Goal: Find specific page/section: Find specific page/section

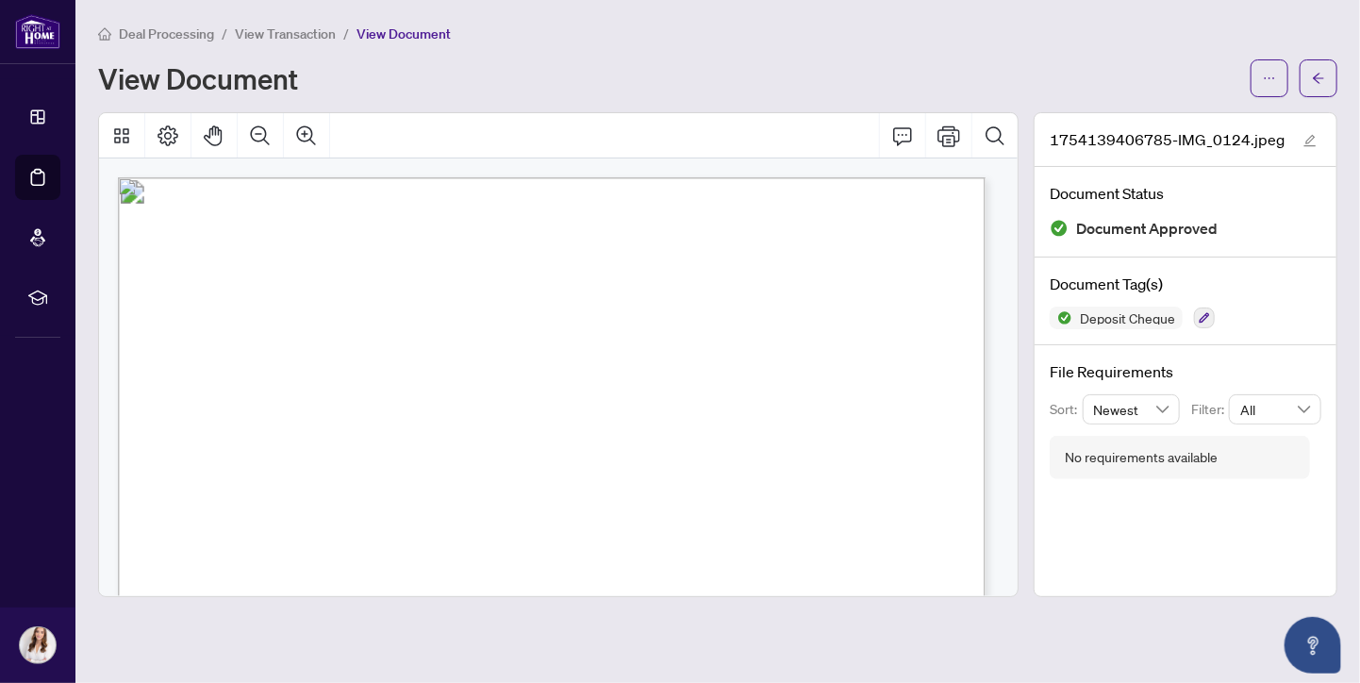
scroll to position [530, 0]
click at [162, 34] on span "Deal Processing" at bounding box center [166, 33] width 95 height 17
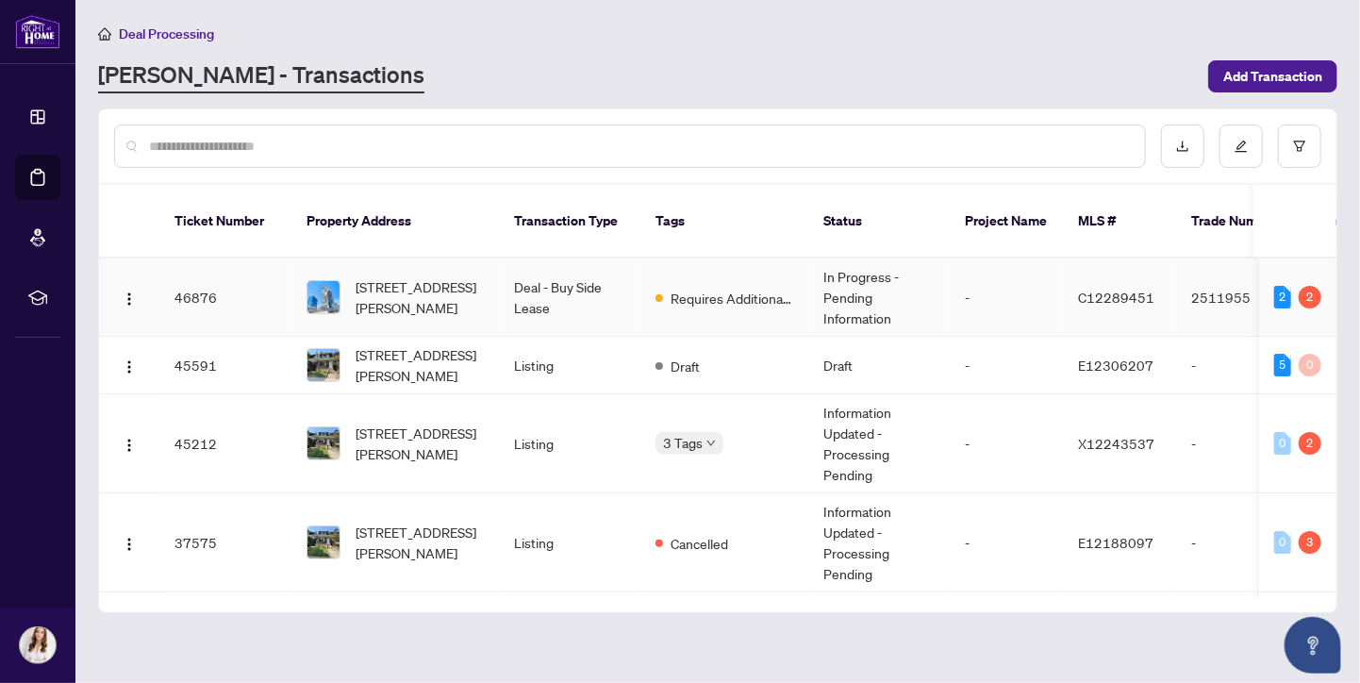
click at [618, 270] on td "Deal - Buy Side Lease" at bounding box center [569, 297] width 141 height 78
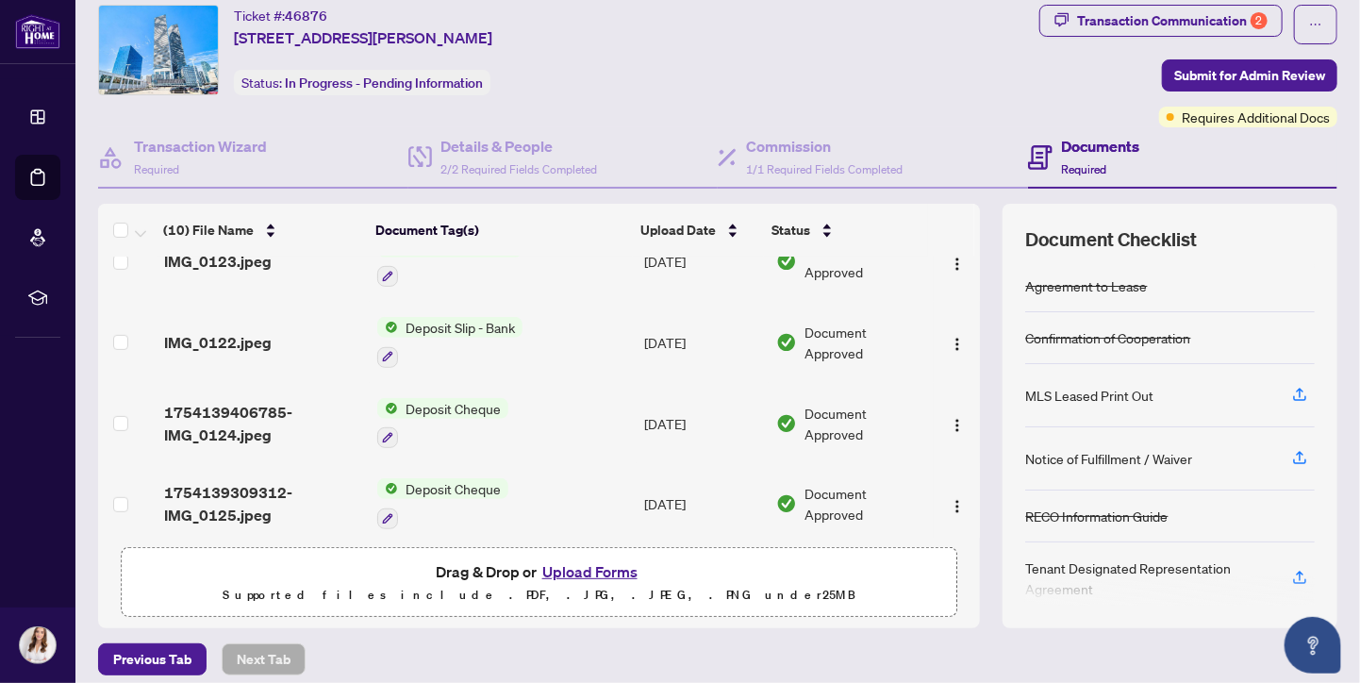
scroll to position [57, 0]
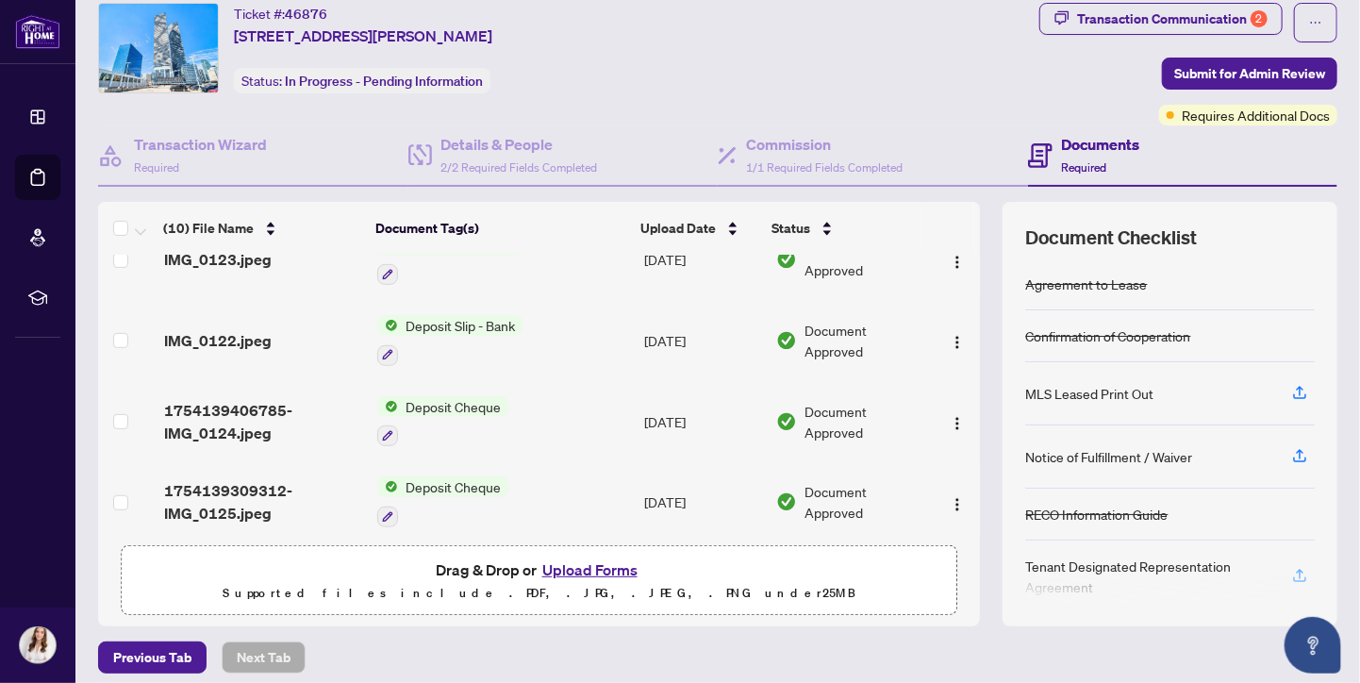
click at [1291, 570] on icon "button" at bounding box center [1299, 575] width 17 height 17
click at [1283, 574] on div at bounding box center [1170, 589] width 290 height 30
click at [1291, 570] on icon "button" at bounding box center [1299, 575] width 17 height 17
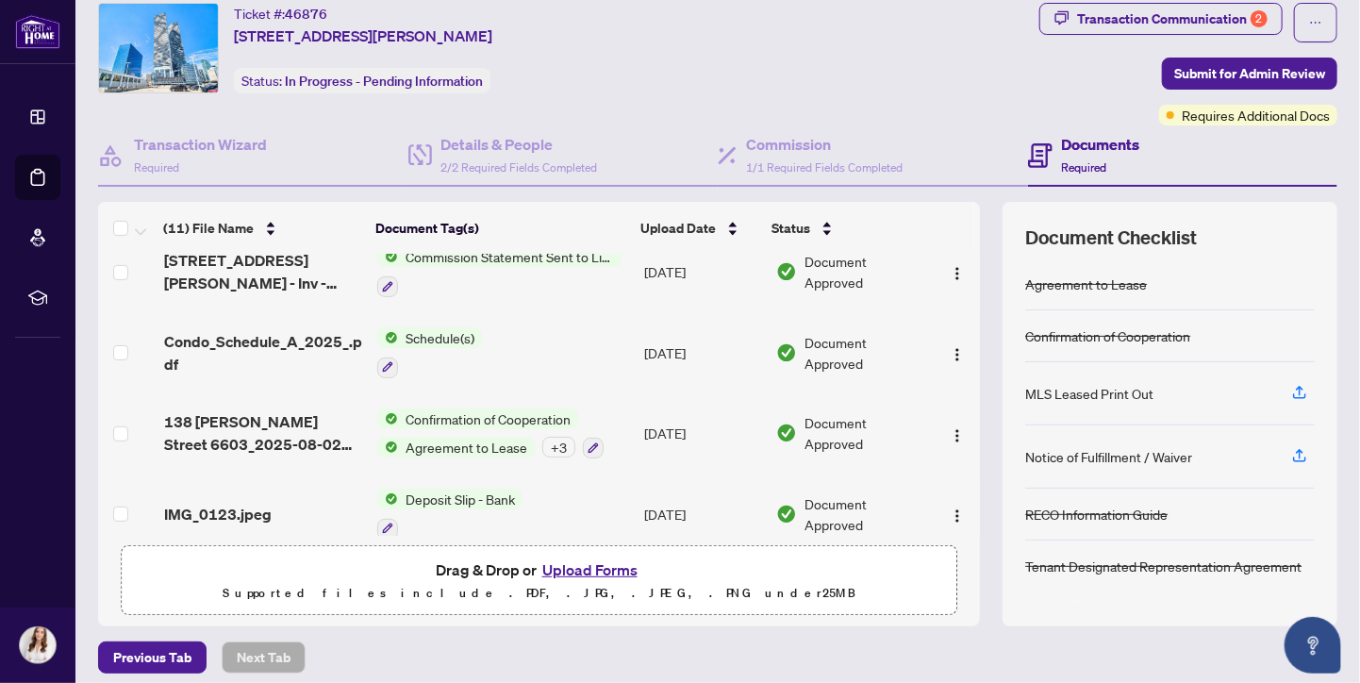
scroll to position [0, 0]
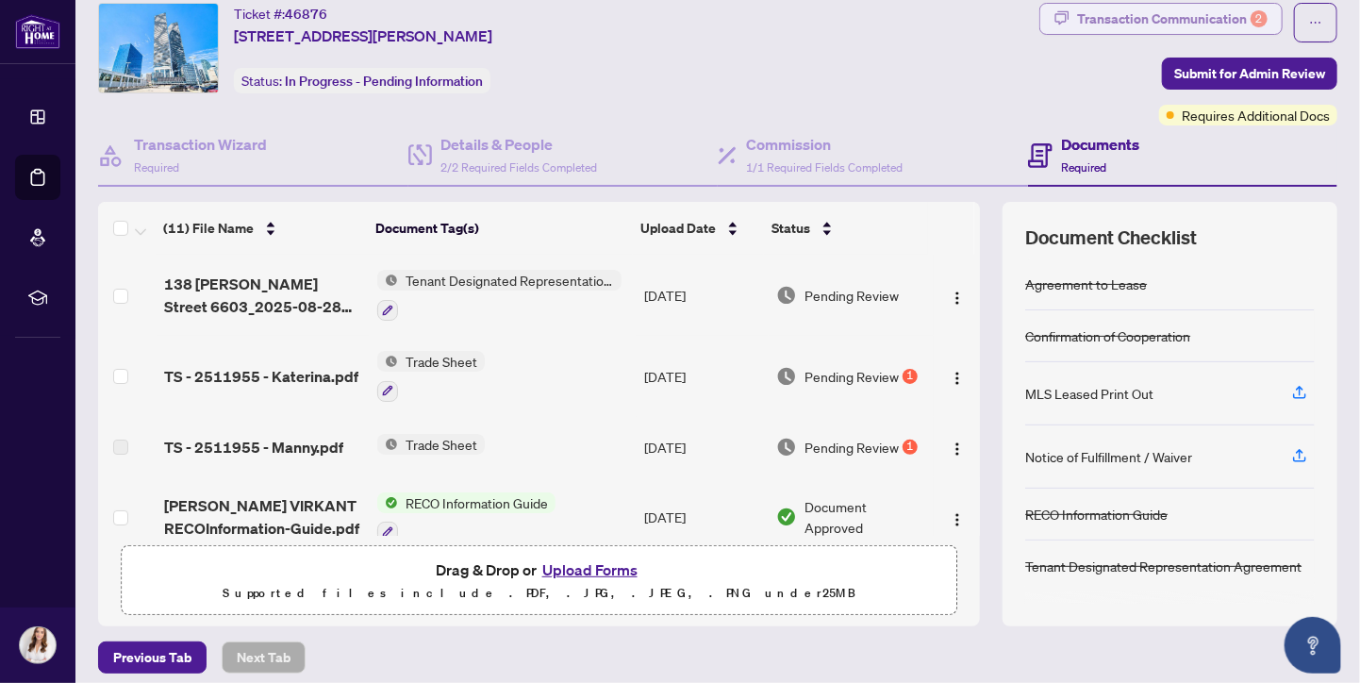
click at [1158, 14] on div "Transaction Communication 2" at bounding box center [1172, 19] width 191 height 30
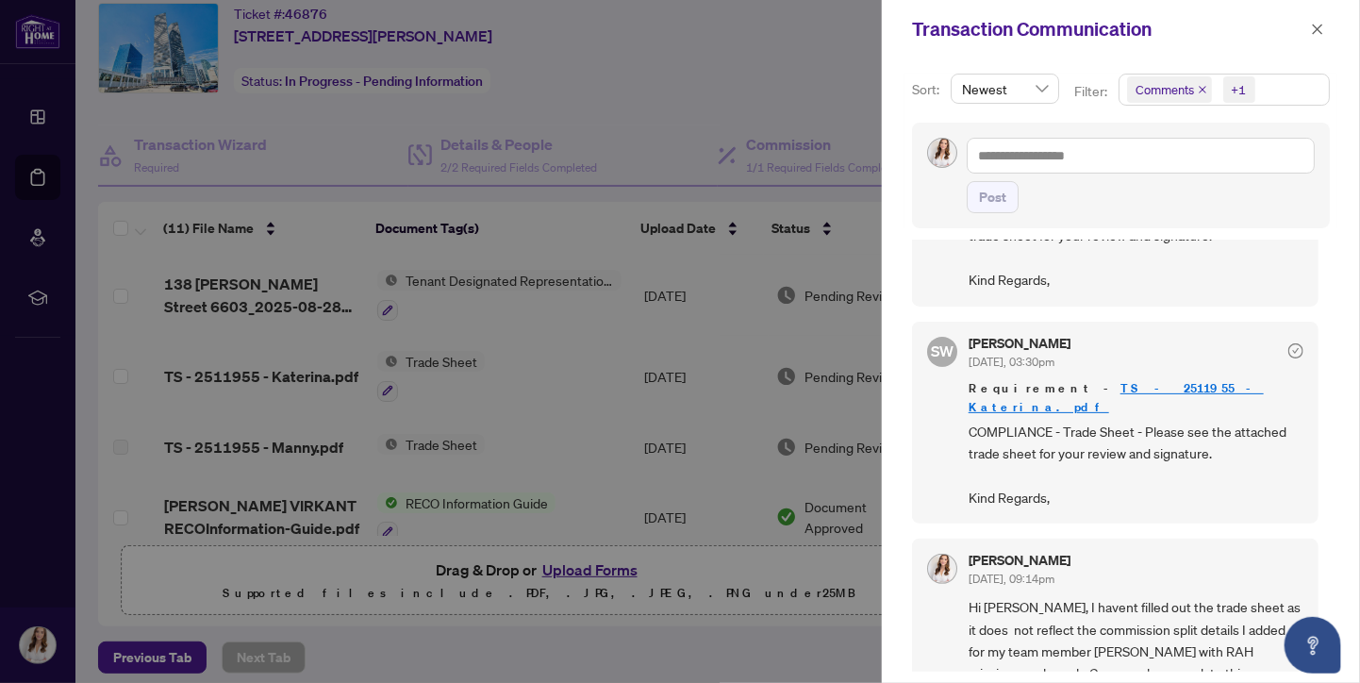
scroll to position [149, 0]
click at [84, 382] on div at bounding box center [680, 341] width 1360 height 683
click at [1324, 25] on icon "close" at bounding box center [1317, 29] width 13 height 13
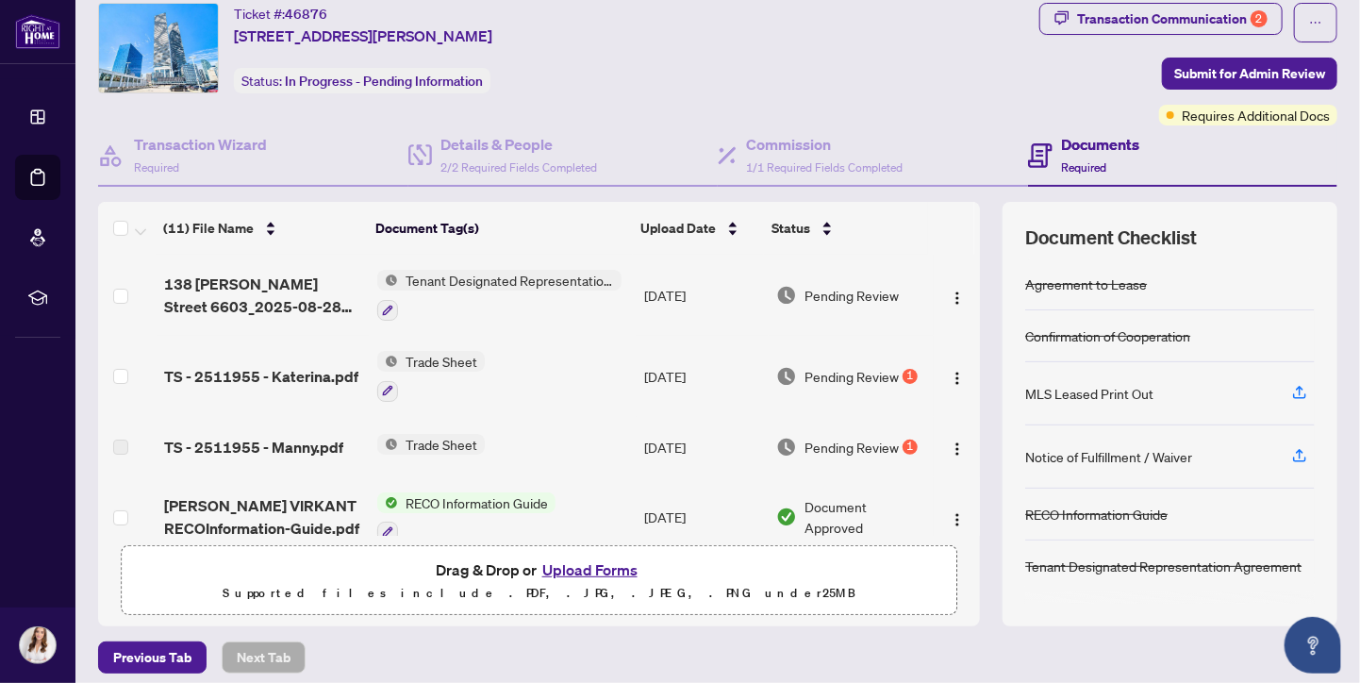
click at [447, 436] on span "Trade Sheet" at bounding box center [441, 444] width 87 height 21
click at [392, 504] on span "Trade Sheet" at bounding box center [384, 502] width 87 height 21
click at [391, 490] on div "Document Tags Trade Sheet" at bounding box center [425, 488] width 208 height 49
click at [400, 434] on span "Trade Sheet" at bounding box center [441, 444] width 87 height 21
click at [312, 441] on span "TS - 2511955 - Manny.pdf" at bounding box center [253, 447] width 179 height 23
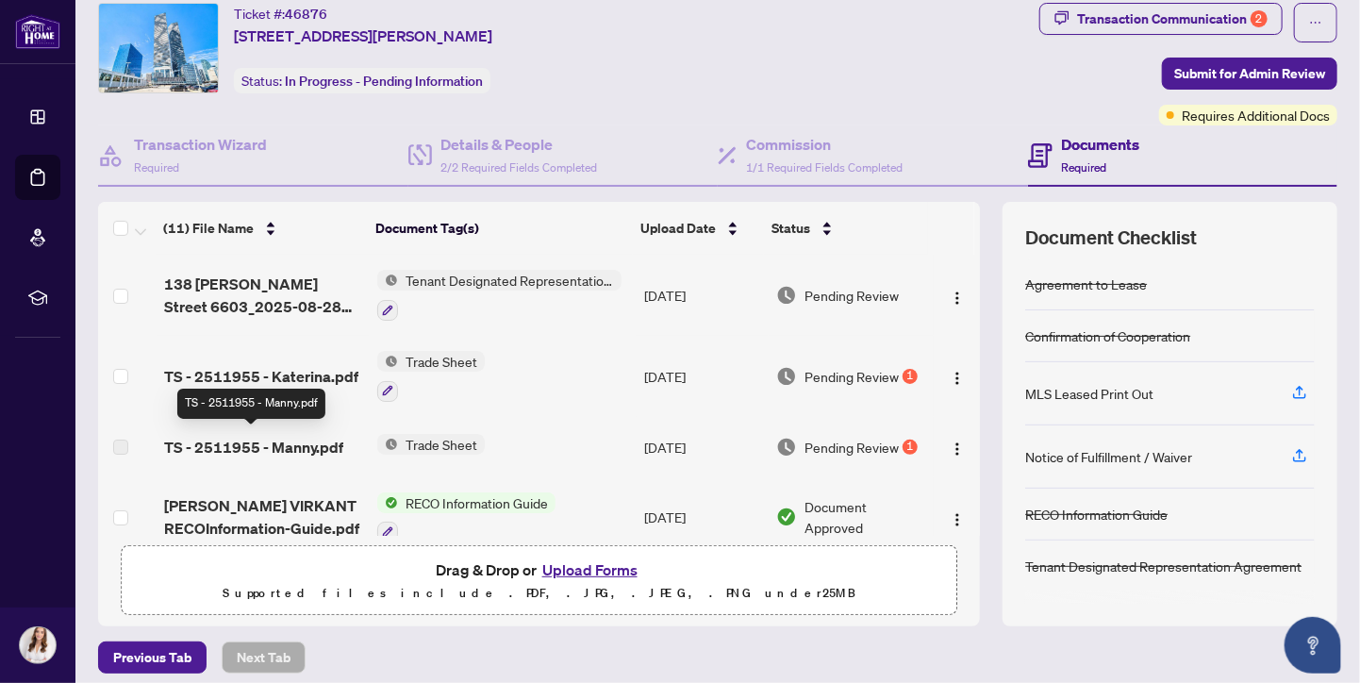
click at [219, 405] on div "TS - 2511955 - Manny.pdf" at bounding box center [251, 404] width 148 height 30
click at [434, 446] on span "Trade Sheet" at bounding box center [441, 444] width 87 height 21
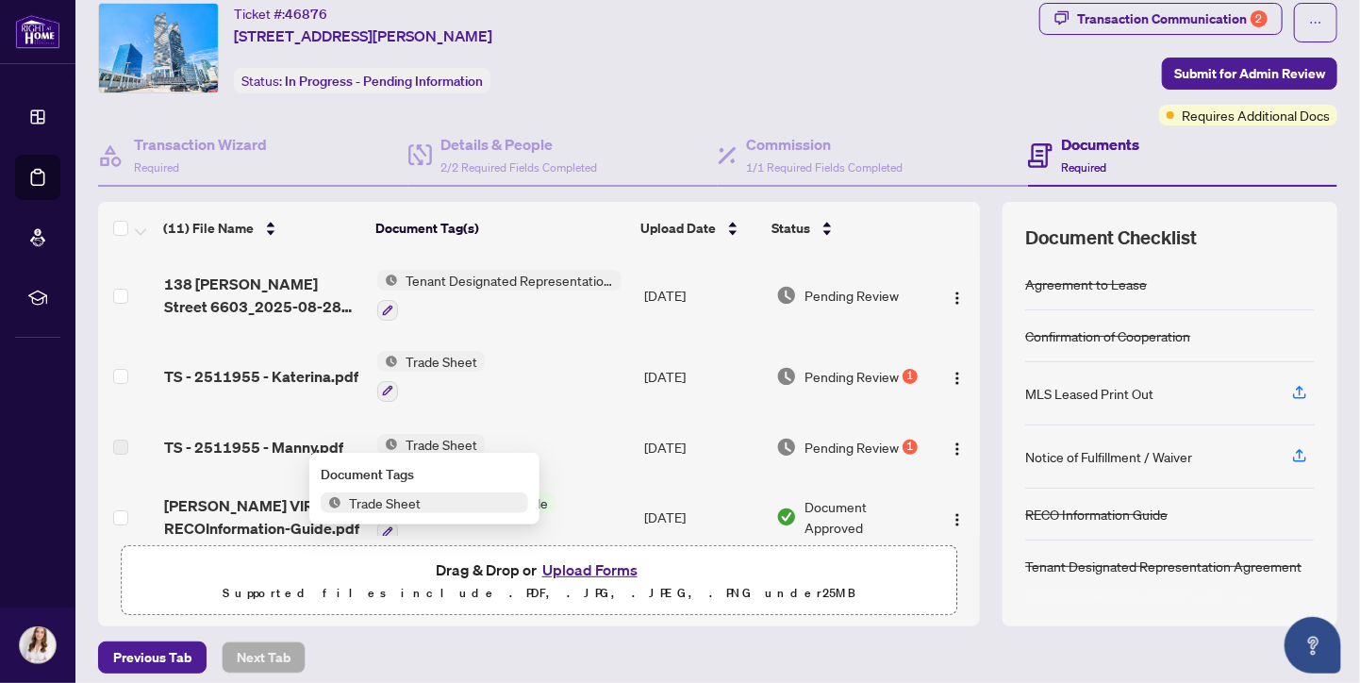
click at [434, 446] on span "Trade Sheet" at bounding box center [441, 444] width 87 height 21
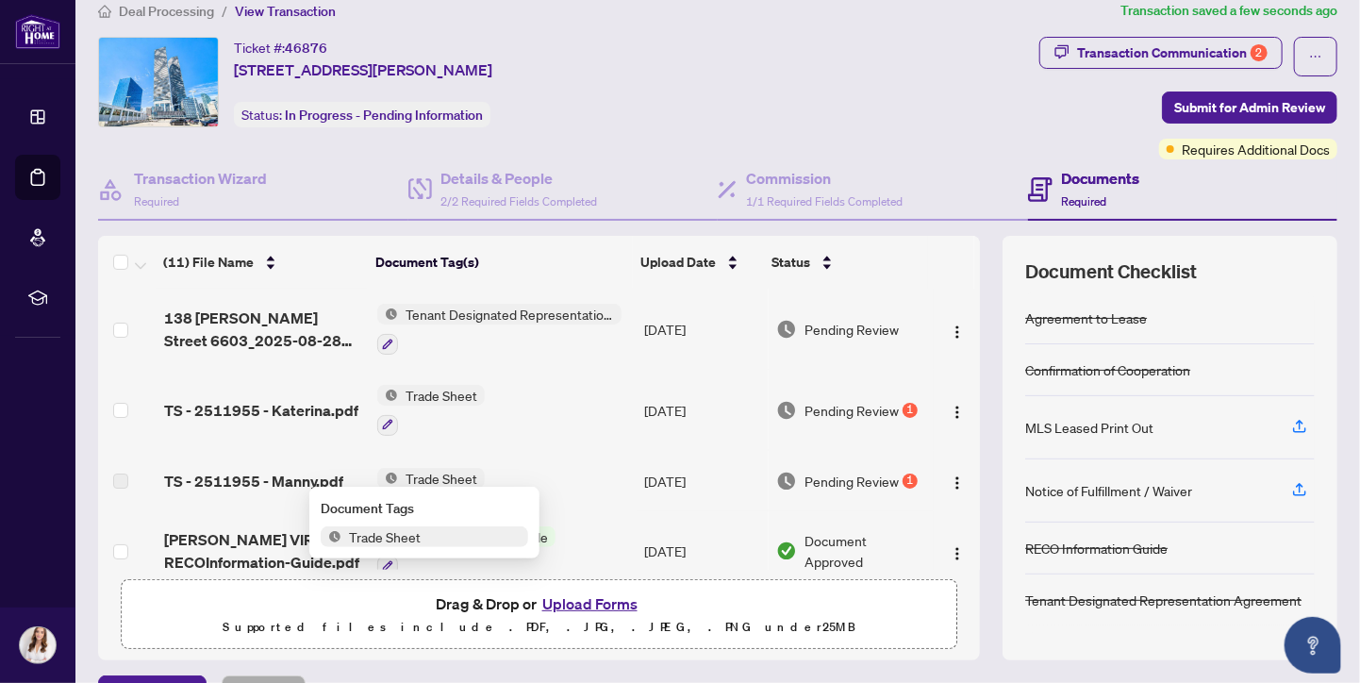
scroll to position [22, 0]
click at [394, 540] on span "Trade Sheet" at bounding box center [384, 537] width 87 height 21
click at [404, 421] on div at bounding box center [431, 425] width 108 height 23
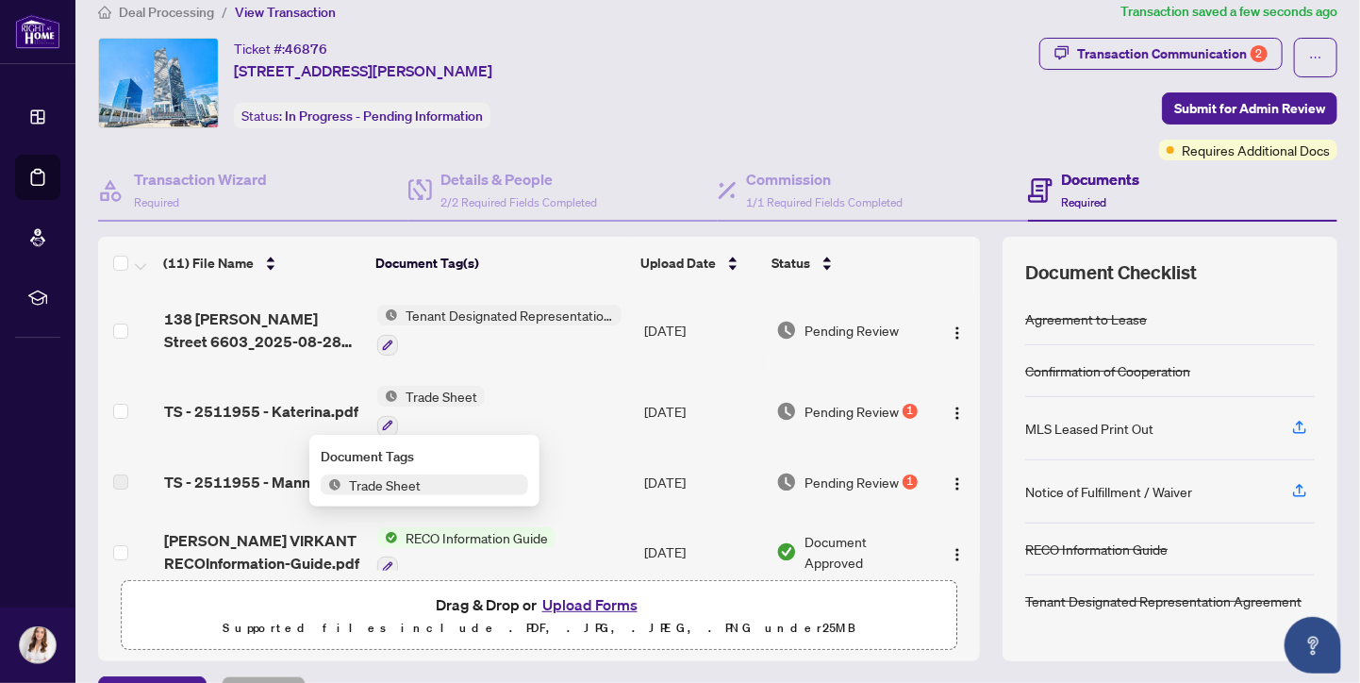
click at [264, 407] on span "TS - 2511955 - Katerina.pdf" at bounding box center [261, 411] width 194 height 23
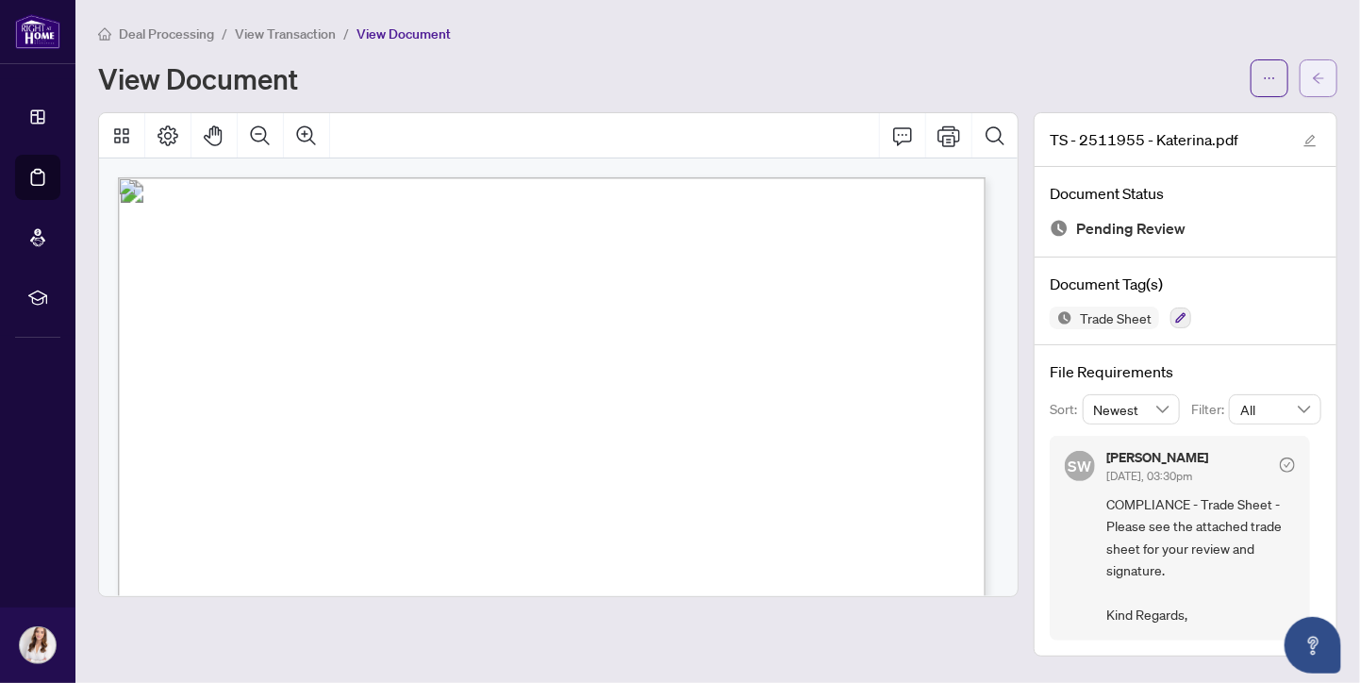
click at [1320, 78] on icon "arrow-left" at bounding box center [1318, 78] width 13 height 13
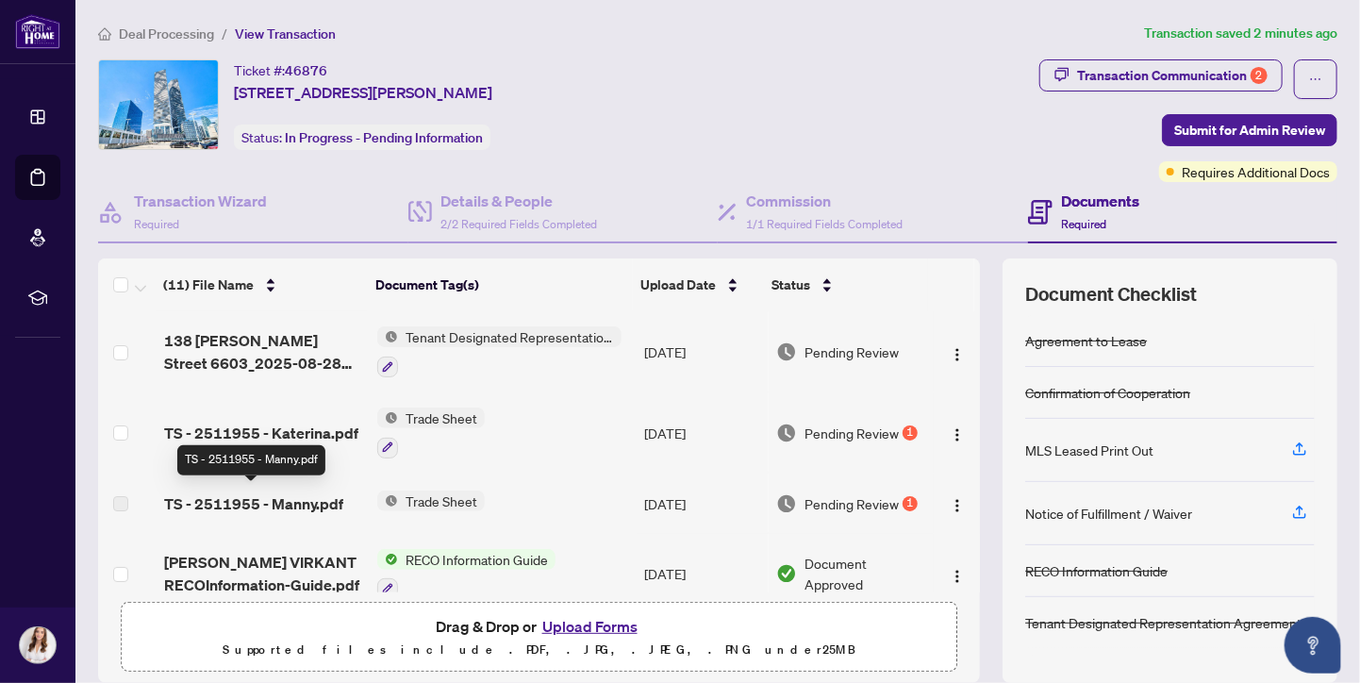
click at [281, 501] on span "TS - 2511955 - Manny.pdf" at bounding box center [253, 503] width 179 height 23
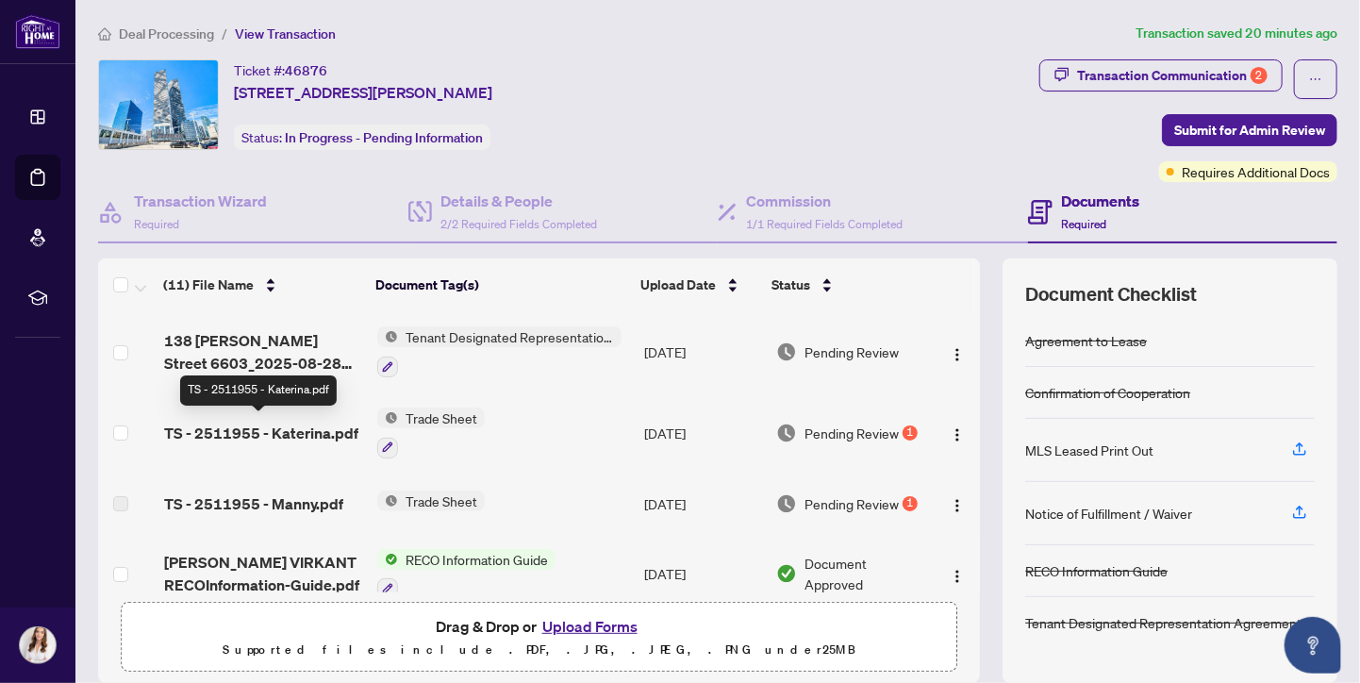
click at [274, 422] on span "TS - 2511955 - Katerina.pdf" at bounding box center [261, 433] width 194 height 23
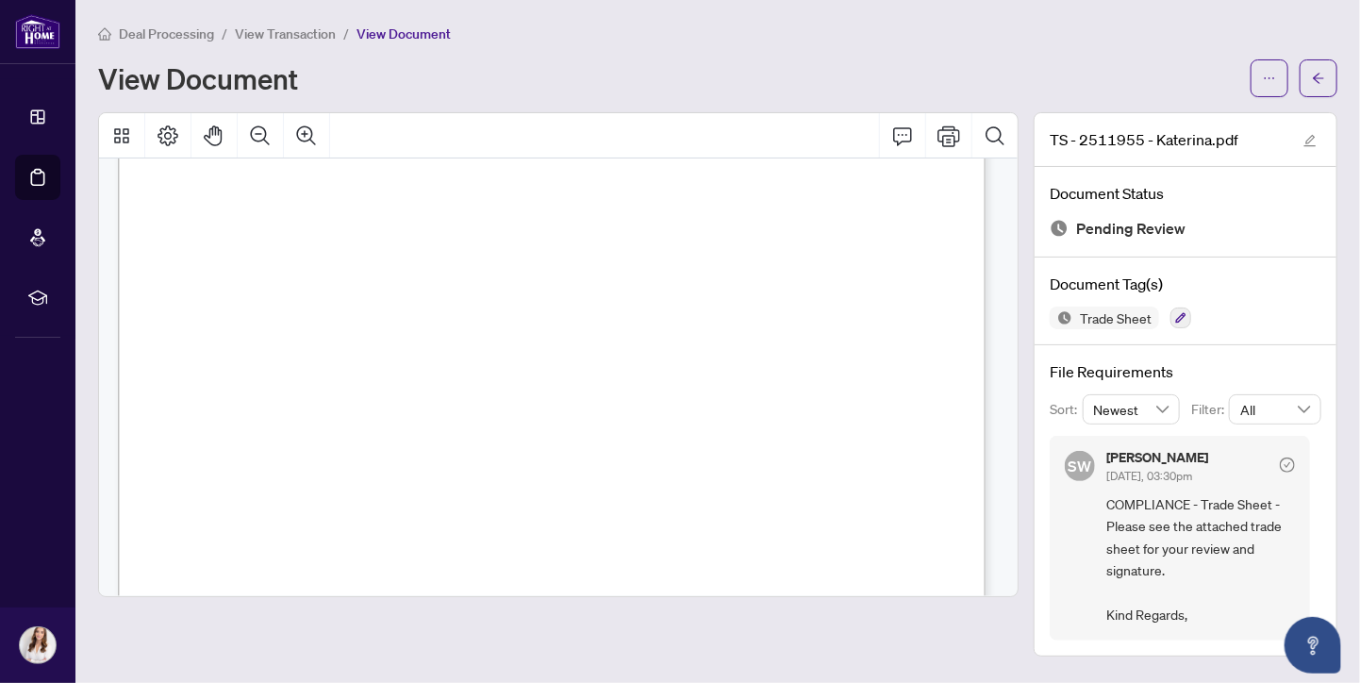
scroll to position [199, 0]
